Goal: Task Accomplishment & Management: Complete application form

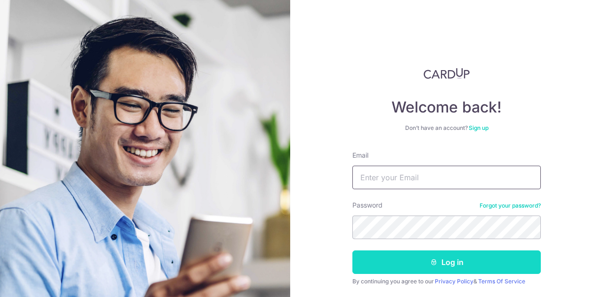
type input "[EMAIL_ADDRESS][DOMAIN_NAME]"
click at [425, 260] on button "Log in" at bounding box center [447, 263] width 189 height 24
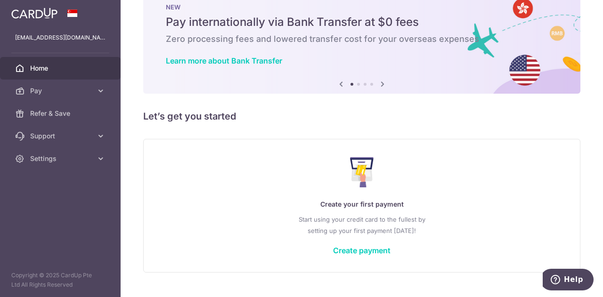
scroll to position [46, 0]
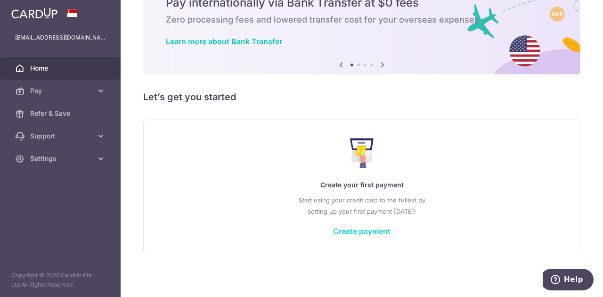
click at [353, 230] on link "Create payment" at bounding box center [362, 231] width 58 height 9
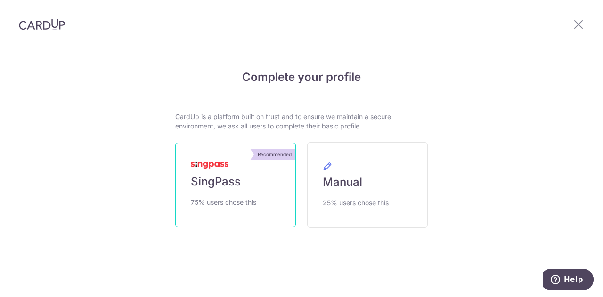
click at [210, 165] on img at bounding box center [210, 165] width 38 height 7
click at [209, 181] on span "SingPass" at bounding box center [216, 181] width 50 height 15
